Goal: Task Accomplishment & Management: Complete application form

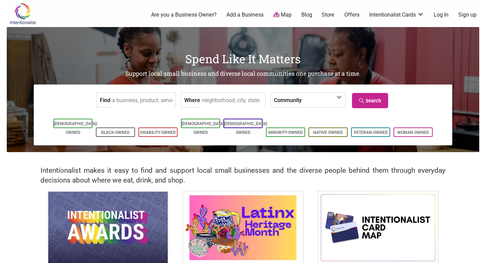
click at [182, 16] on link "Are you a Business Owner?" at bounding box center [184, 14] width 66 height 7
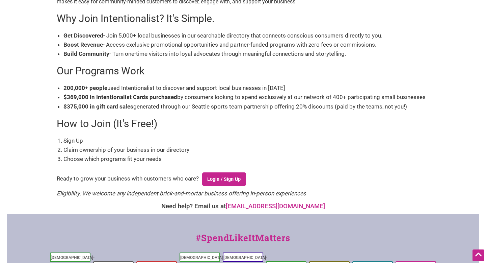
scroll to position [128, 0]
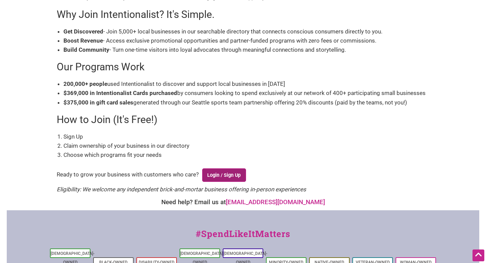
click at [222, 170] on link "Login / Sign Up" at bounding box center [224, 175] width 44 height 14
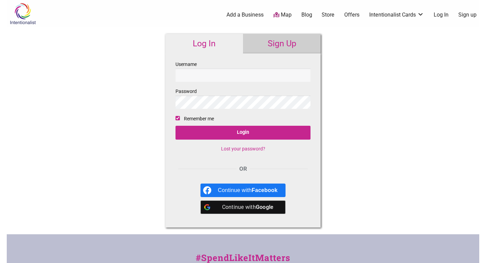
click at [293, 42] on link "Sign Up" at bounding box center [282, 44] width 78 height 20
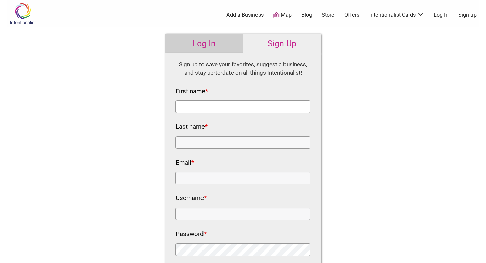
click at [234, 108] on input "First name *" at bounding box center [243, 106] width 135 height 12
type input "El"
type input "Aamrani"
type input "info@eclairsdessert.com"
type input "e"
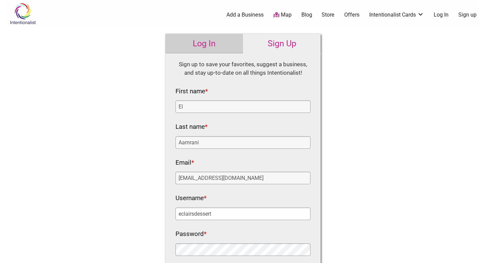
scroll to position [56, 0]
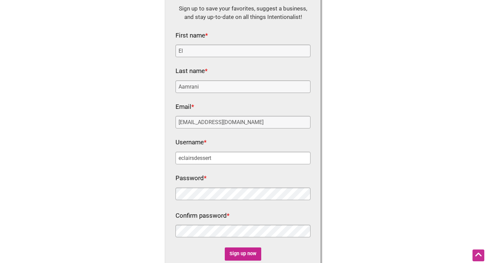
type input "eclairsdessert"
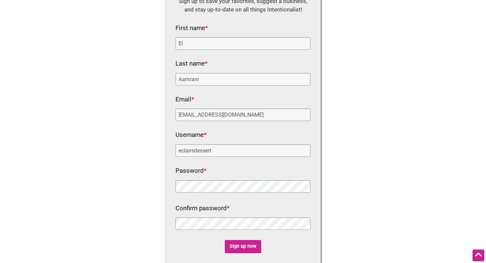
scroll to position [103, 0]
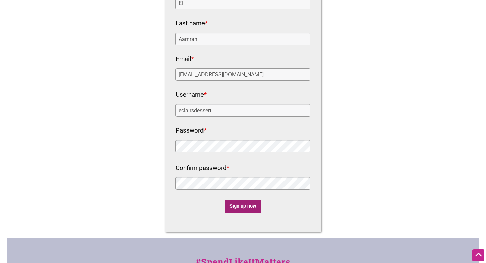
click at [251, 207] on input "Sign up now" at bounding box center [243, 206] width 37 height 13
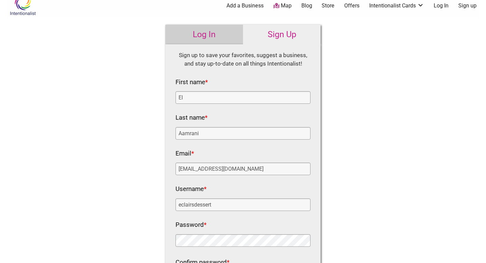
scroll to position [0, 0]
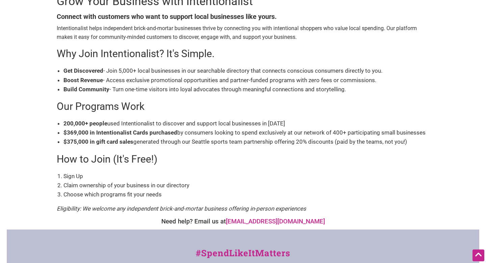
scroll to position [103, 0]
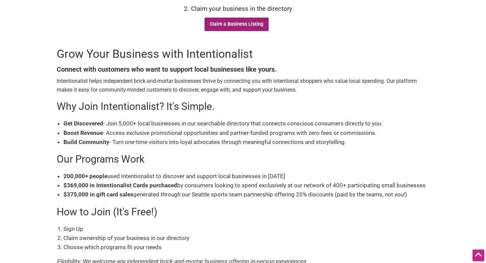
click at [247, 24] on link "Claim a Business Listing" at bounding box center [237, 25] width 64 height 14
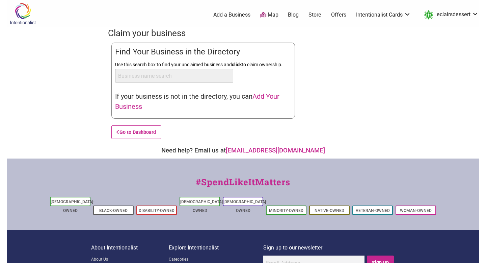
click at [196, 77] on input "Use this search box to find your unclaimed business and click to claim ownershi…" at bounding box center [174, 76] width 118 height 14
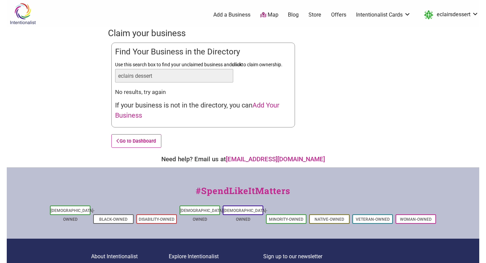
type input "eclairs dessert"
click at [141, 113] on span "Add Your Business" at bounding box center [197, 110] width 164 height 18
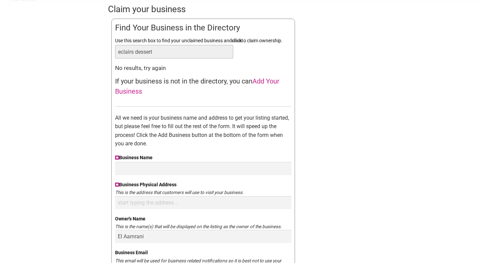
scroll to position [26, 0]
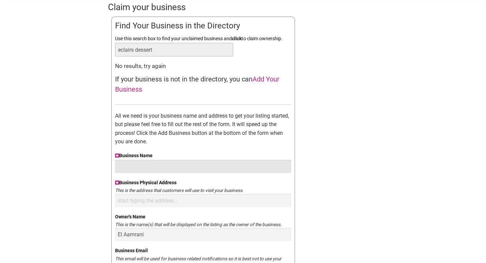
click at [157, 168] on input "Business Name" at bounding box center [203, 166] width 176 height 13
type input "Eclairs Dessert"
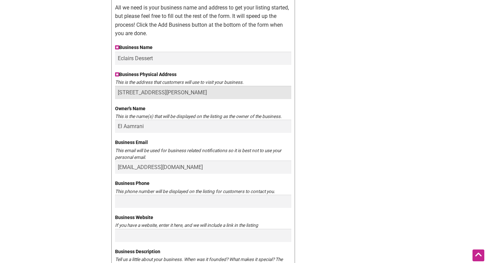
scroll to position [134, 0]
type input "8200 Greensboro Dr, Suite 900, McLean, VA 22102"
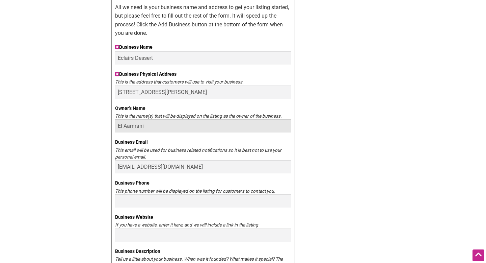
click at [131, 129] on input "El Aamrani" at bounding box center [203, 125] width 176 height 13
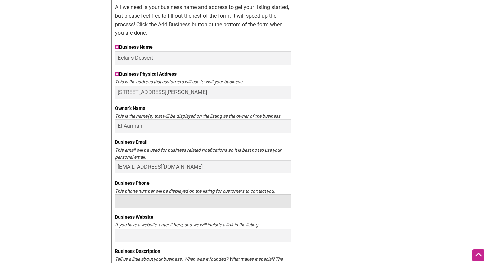
click at [141, 203] on input "Business Phone" at bounding box center [203, 200] width 176 height 13
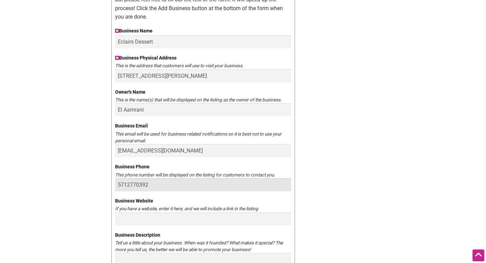
scroll to position [162, 0]
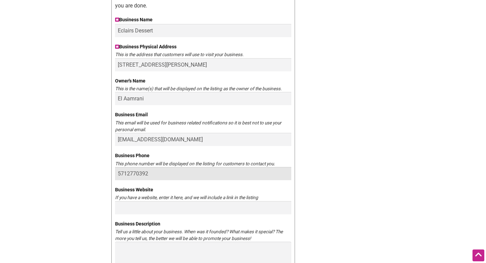
type input "5712770392"
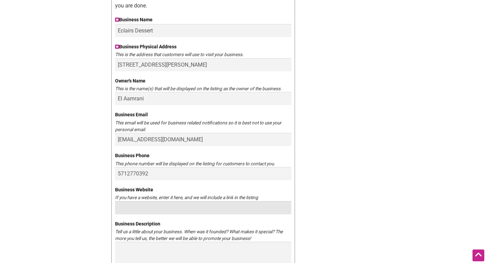
click at [144, 211] on input "Business Website" at bounding box center [203, 207] width 176 height 13
type input "eclairsdessert.com"
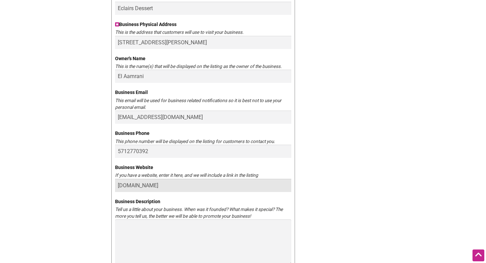
scroll to position [205, 0]
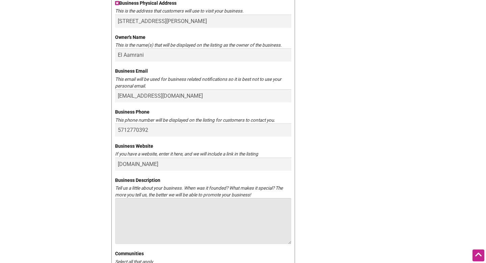
click at [154, 210] on textarea "Business Description" at bounding box center [203, 221] width 176 height 46
paste textarea "At Eclairs Dessert, we believe that true luxury lies in the details—the crisp s…"
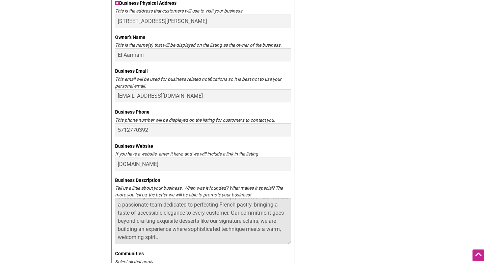
scroll to position [0, 0]
type textarea "At Eclairs Dessert, we believe that true luxury lies in the details—the crisp s…"
click at [212, 225] on textarea "At Eclairs Dessert, we believe that true luxury lies in the details—the crisp s…" at bounding box center [203, 221] width 176 height 46
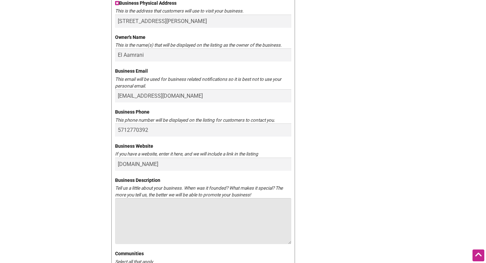
paste textarea "At Eclairs Dessert, we are dedicated to the artistry of French pastry. We belie…"
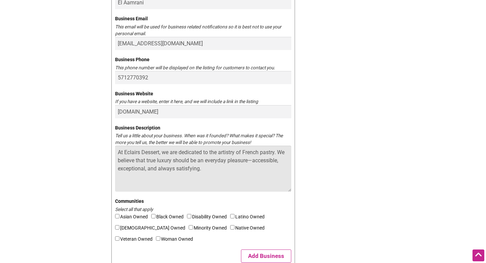
scroll to position [268, 0]
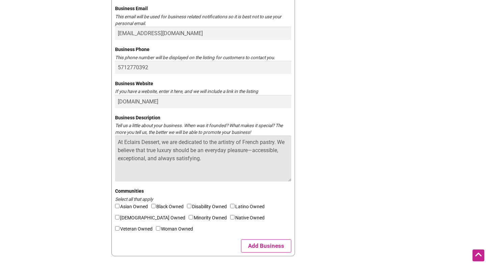
type textarea "At Eclairs Dessert, we are dedicated to the artistry of French pastry. We belie…"
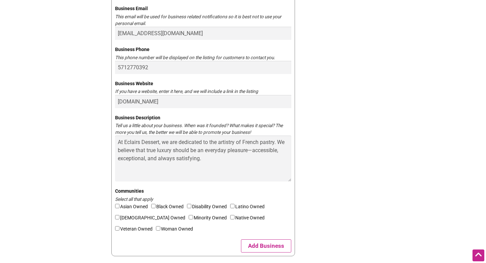
click at [189, 218] on label "Minority Owned" at bounding box center [210, 218] width 42 height 11
click at [189, 218] on input"] "Minority Owned" at bounding box center [191, 217] width 4 height 4
checkbox input"] "true"
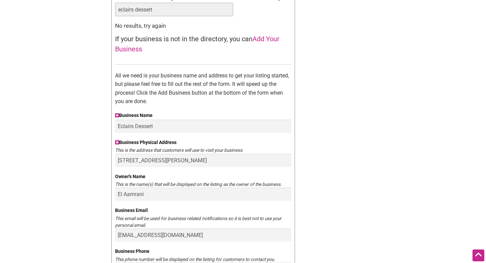
scroll to position [69, 0]
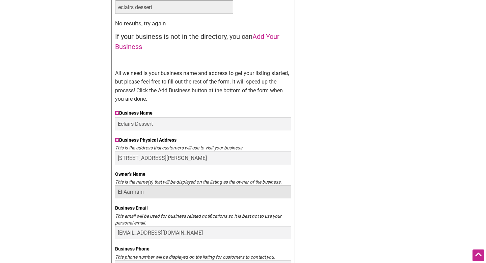
click at [204, 195] on input "El Aamrani" at bounding box center [203, 191] width 176 height 13
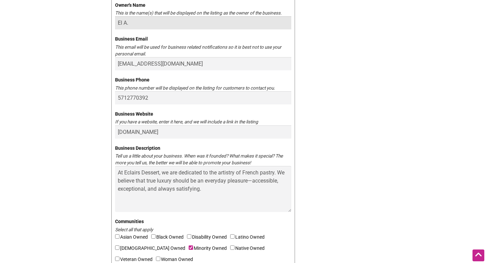
scroll to position [239, 0]
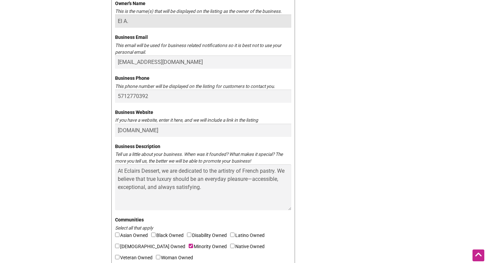
type input "El A."
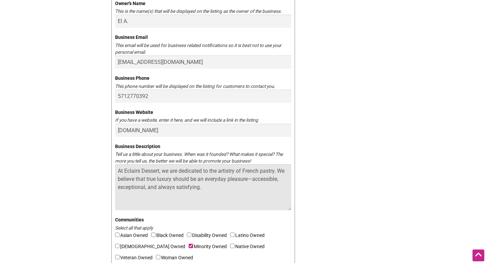
click at [276, 171] on textarea "At Eclairs Dessert, we are dedicated to the artistry of French pastry. We belie…" at bounding box center [203, 187] width 176 height 46
click at [254, 188] on textarea "At Eclairs Dessert, we are dedicated to the artistry of French pastry and speci…" at bounding box center [203, 187] width 176 height 46
click at [121, 180] on textarea "At Eclairs Dessert, we are dedicated to the artistry of French pastry and speci…" at bounding box center [203, 187] width 176 height 46
click at [144, 179] on textarea "At Eclairs Dessert, we are dedicated to the artistry of French pastry and Speci…" at bounding box center [203, 187] width 176 height 46
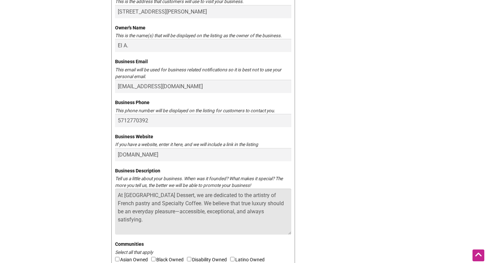
scroll to position [209, 0]
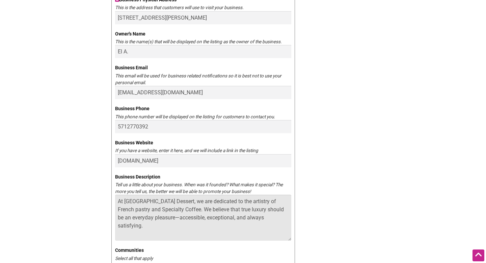
type textarea "At Eclairs Dessert, we are dedicated to the artistry of French pastry and Speci…"
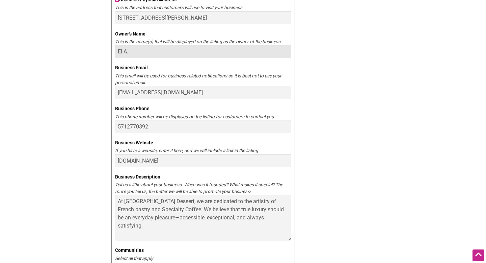
click at [153, 51] on input "El A." at bounding box center [203, 51] width 176 height 13
click at [155, 52] on input "El A." at bounding box center [203, 51] width 176 height 13
click at [93, 72] on div "Intentionalist Spend like it matters 0 Add a Business Map Blog Store Offers Int…" at bounding box center [243, 157] width 473 height 733
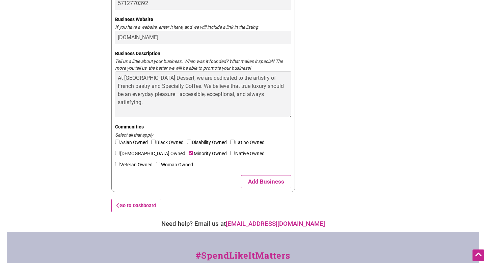
scroll to position [333, 0]
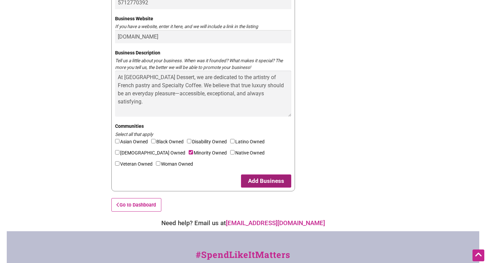
click at [265, 183] on button "Add Business" at bounding box center [266, 180] width 50 height 13
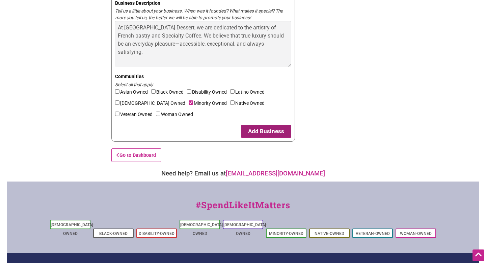
scroll to position [382, 0]
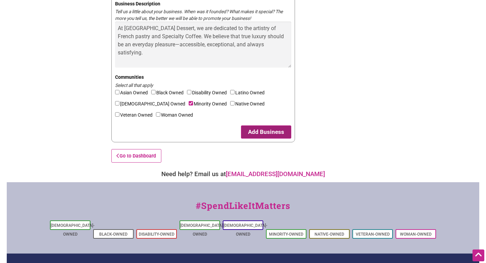
click at [278, 134] on button "Add Business" at bounding box center [266, 131] width 50 height 13
click at [275, 130] on button "Add Business" at bounding box center [266, 131] width 50 height 13
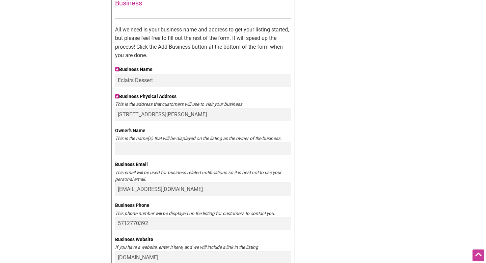
scroll to position [127, 0]
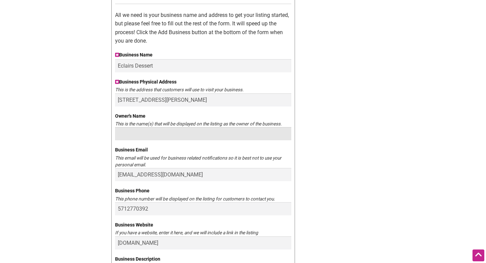
click at [179, 136] on input "Owner's Name" at bounding box center [203, 133] width 176 height 13
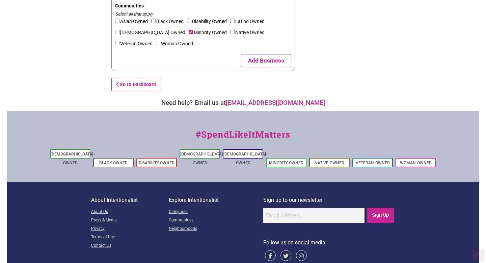
scroll to position [462, 0]
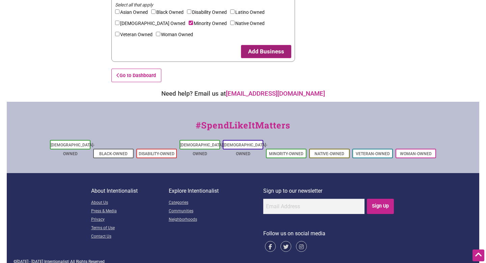
click at [278, 48] on button "Add Business" at bounding box center [266, 51] width 50 height 13
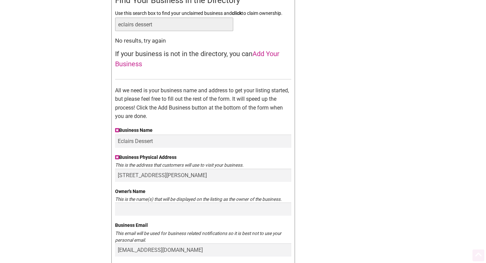
scroll to position [57, 0]
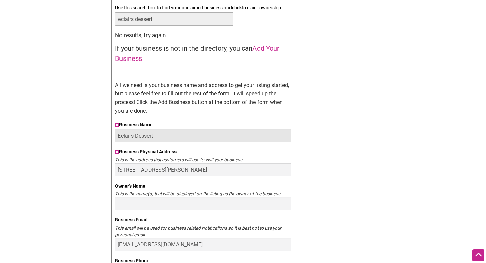
click at [141, 137] on input "Eclairs Dessert" at bounding box center [203, 135] width 176 height 13
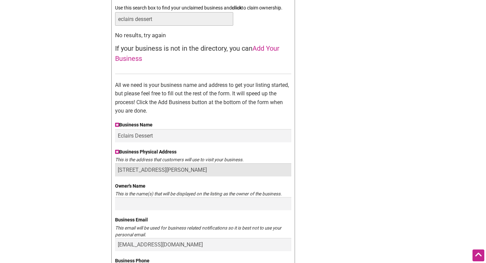
click at [153, 170] on input "8200 Greensboro Dr, Suite 900, McLean, VA 22102" at bounding box center [203, 169] width 176 height 13
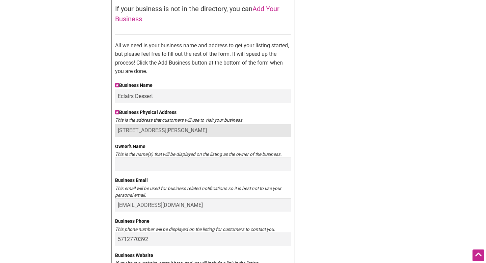
scroll to position [103, 0]
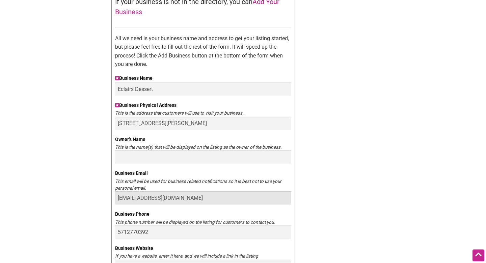
click at [147, 198] on input "info@eclairsdessert.com" at bounding box center [203, 197] width 176 height 13
click at [147, 199] on input "info@eclairsdessert.com" at bounding box center [203, 197] width 176 height 13
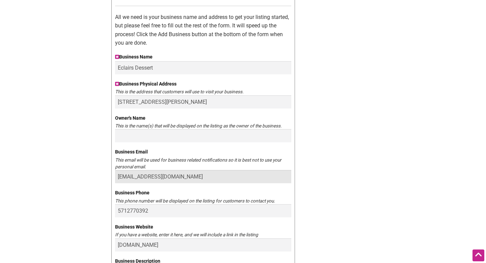
scroll to position [155, 0]
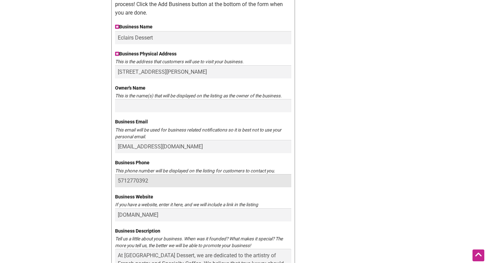
click at [144, 183] on input "5712770392" at bounding box center [203, 180] width 176 height 13
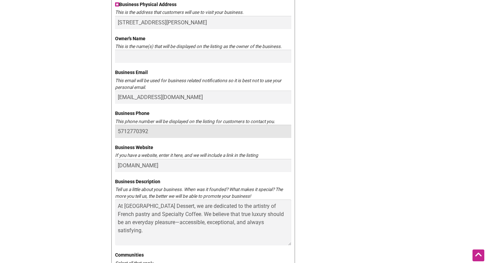
scroll to position [209, 0]
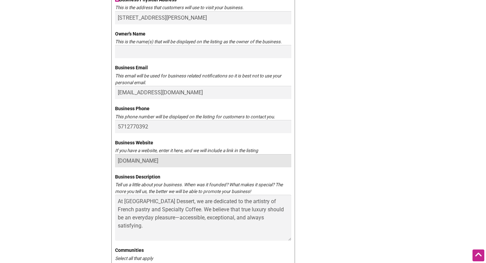
click at [158, 159] on input "eclairsdessert.com" at bounding box center [203, 160] width 176 height 13
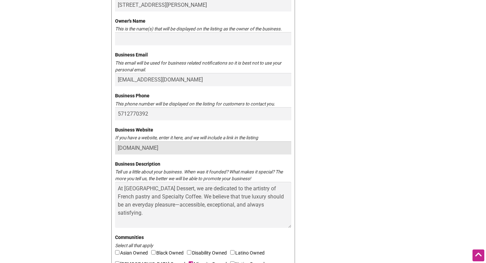
scroll to position [285, 0]
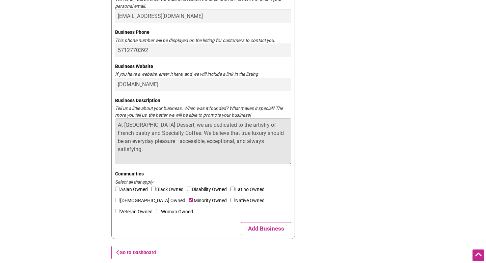
click at [158, 131] on textarea "At Eclairs Dessert, we are dedicated to the artistry of French pastry and Speci…" at bounding box center [203, 141] width 176 height 46
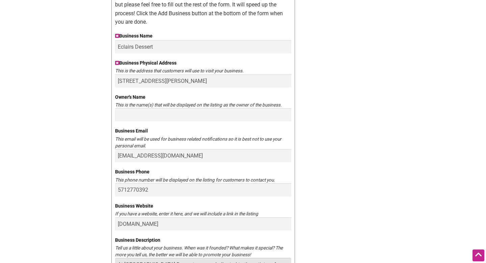
scroll to position [0, 0]
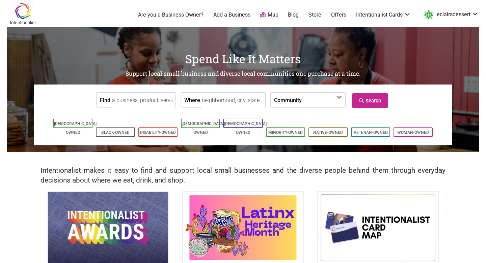
click at [221, 15] on link "Add a Business" at bounding box center [231, 14] width 37 height 7
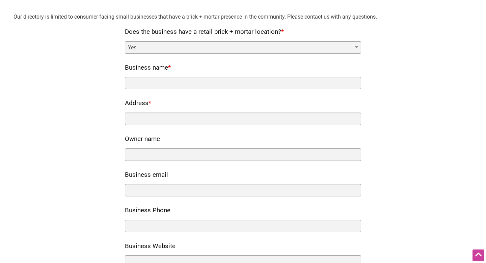
scroll to position [49, 0]
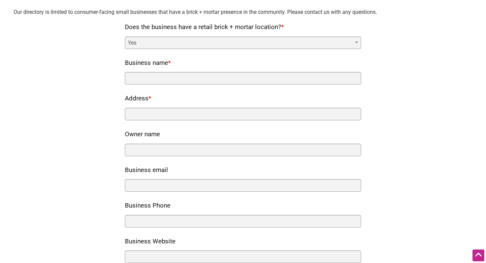
click at [203, 45] on select "Yes No" at bounding box center [243, 42] width 236 height 12
